Goal: Information Seeking & Learning: Find specific fact

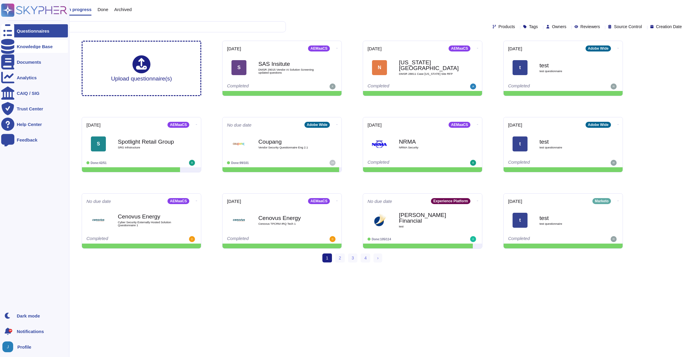
click at [12, 51] on div at bounding box center [7, 46] width 13 height 13
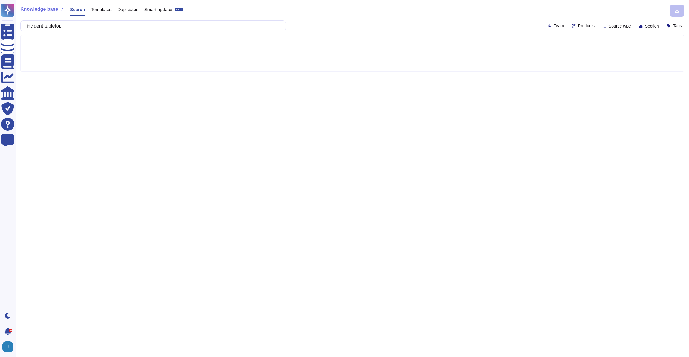
type input "incident tabletop"
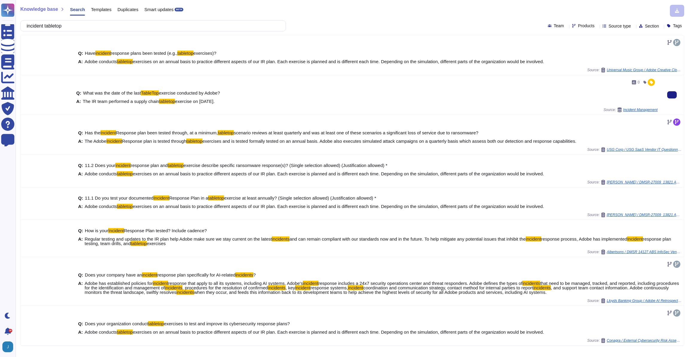
click at [590, 91] on div "Q: What was the date of the last TableTop exercise conducted by Adobe?" at bounding box center [366, 93] width 581 height 4
click at [567, 28] on div "incident tabletop Team Products Source type Section Tags" at bounding box center [352, 25] width 664 height 11
click at [608, 27] on span "Source type" at bounding box center [619, 26] width 22 height 4
click at [597, 83] on div at bounding box center [596, 85] width 5 height 5
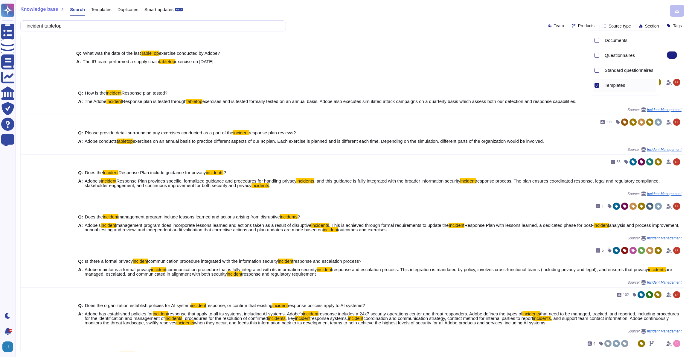
click at [509, 50] on div "Q: What was the date of the last TableTop exercise conducted by Adobe? A: The I…" at bounding box center [366, 57] width 581 height 20
click at [613, 24] on span "Source type" at bounding box center [619, 26] width 22 height 4
click at [446, 10] on div "Knowledge base Search Templates Duplicates Smart updates BETA" at bounding box center [349, 11] width 659 height 12
click at [109, 9] on span "Templates" at bounding box center [101, 9] width 20 height 4
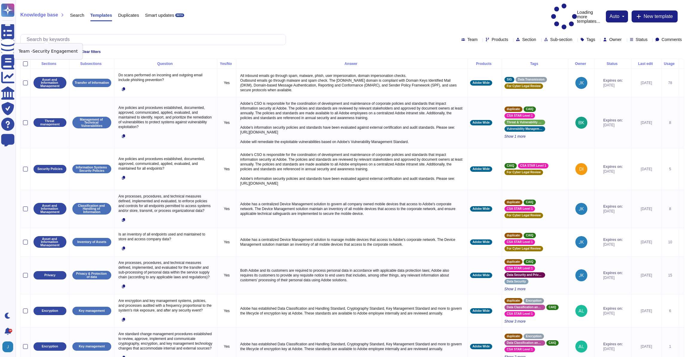
click at [67, 50] on icon at bounding box center [67, 52] width 4 height 4
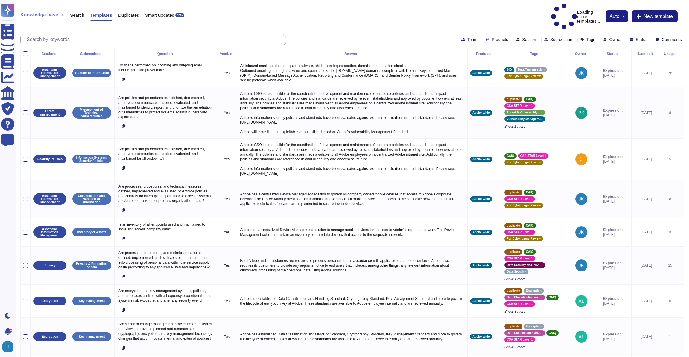
click at [63, 34] on input "text" at bounding box center [155, 39] width 262 height 10
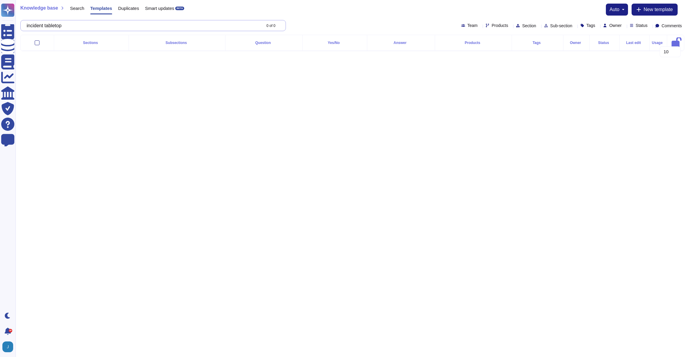
click at [174, 28] on input "incident tabletop" at bounding box center [142, 25] width 237 height 10
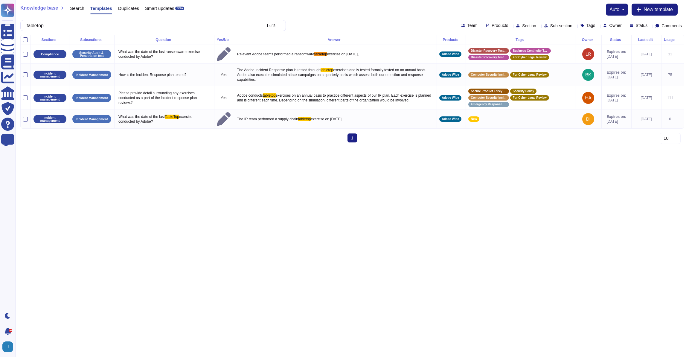
type input "tabletop"
click at [534, 147] on html "Questionnaires Knowledge Base Documents Analytics CAIQ / SIG Trust Center Help …" at bounding box center [344, 73] width 689 height 147
